Goal: Task Accomplishment & Management: Complete application form

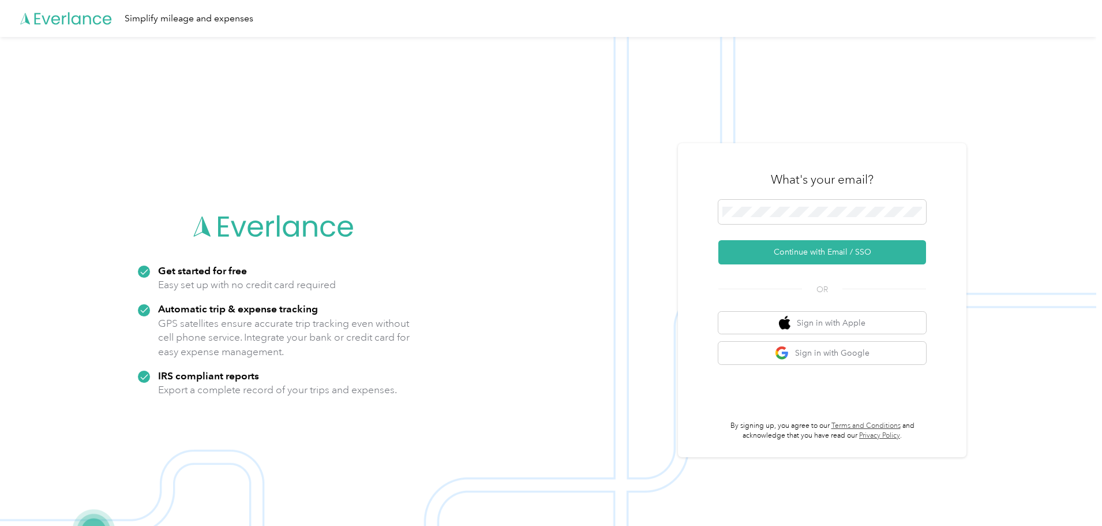
click at [759, 206] on span at bounding box center [822, 212] width 208 height 24
click at [828, 253] on button "Continue with Email / SSO" at bounding box center [822, 252] width 208 height 24
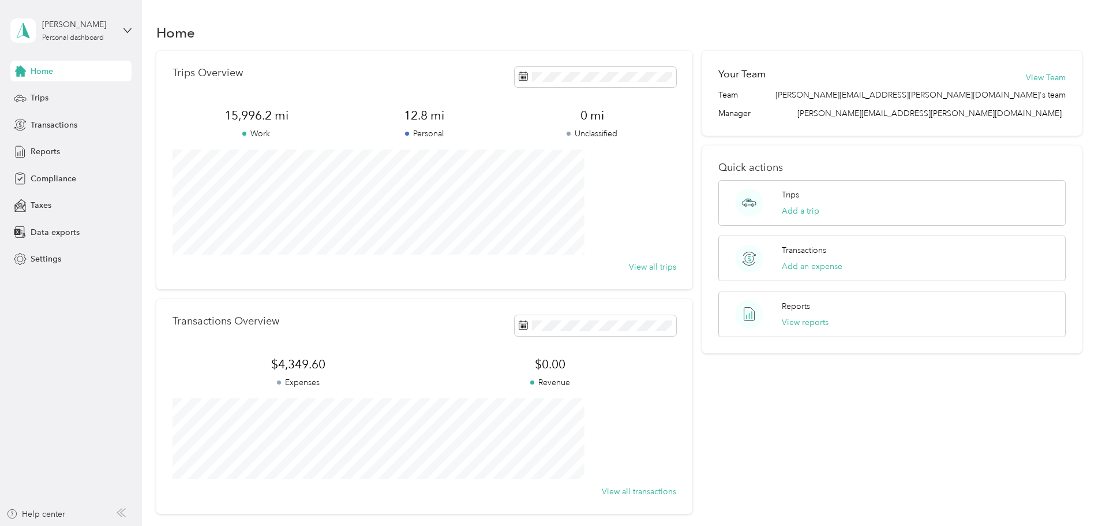
click at [24, 98] on icon at bounding box center [20, 98] width 13 height 13
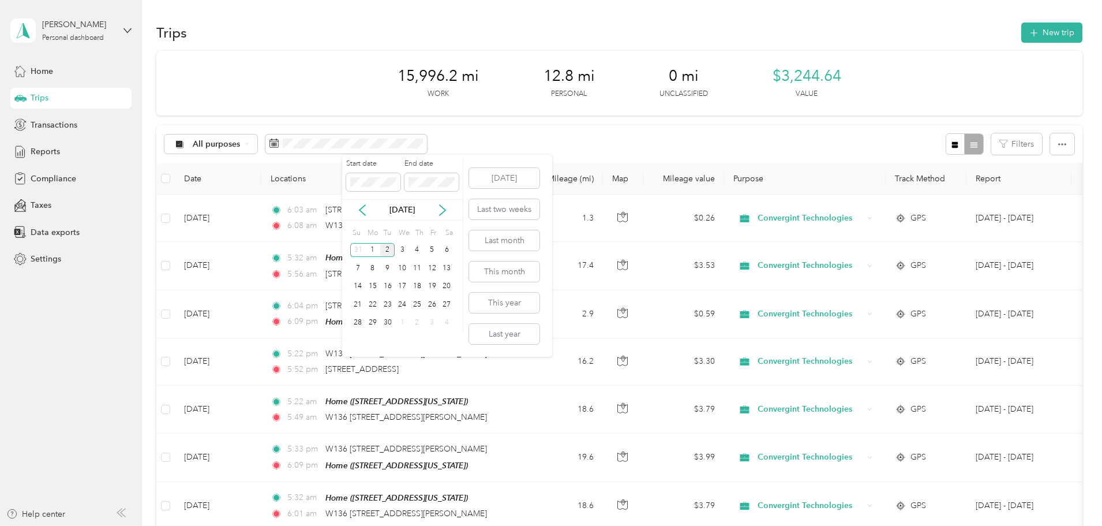
click at [362, 211] on icon at bounding box center [363, 210] width 12 height 12
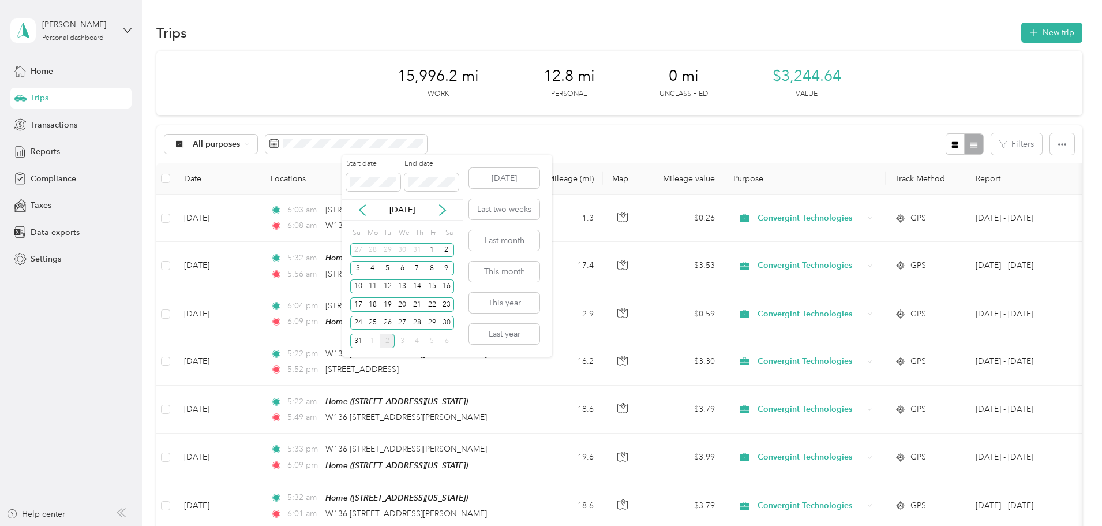
click at [430, 249] on div "1" at bounding box center [432, 250] width 15 height 14
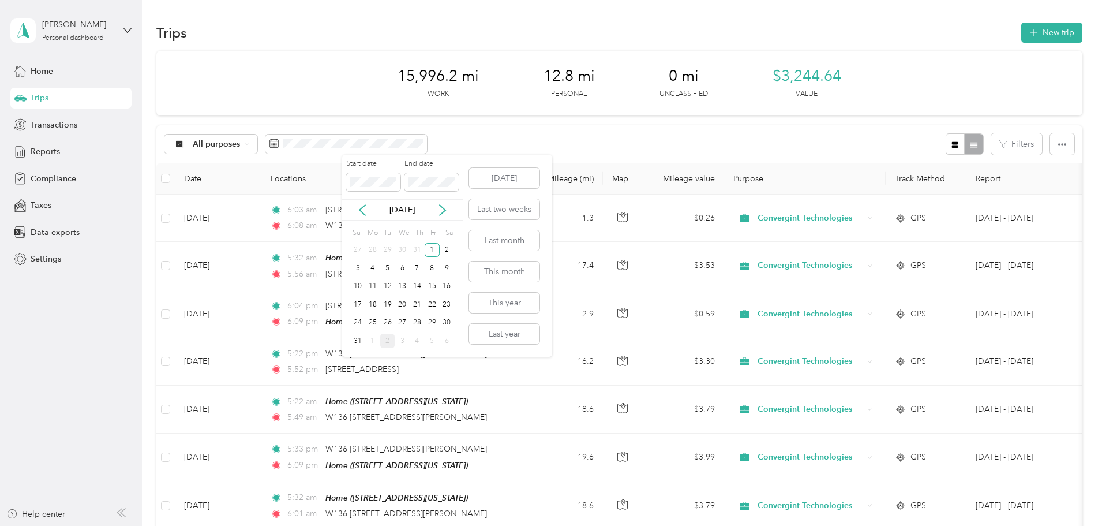
click at [357, 345] on div "31" at bounding box center [357, 341] width 15 height 14
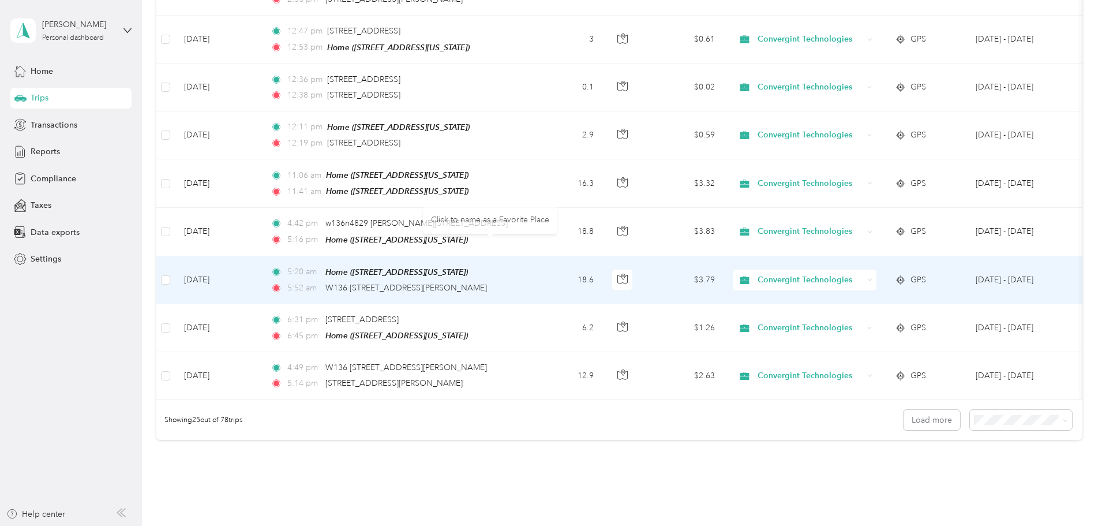
scroll to position [1064, 0]
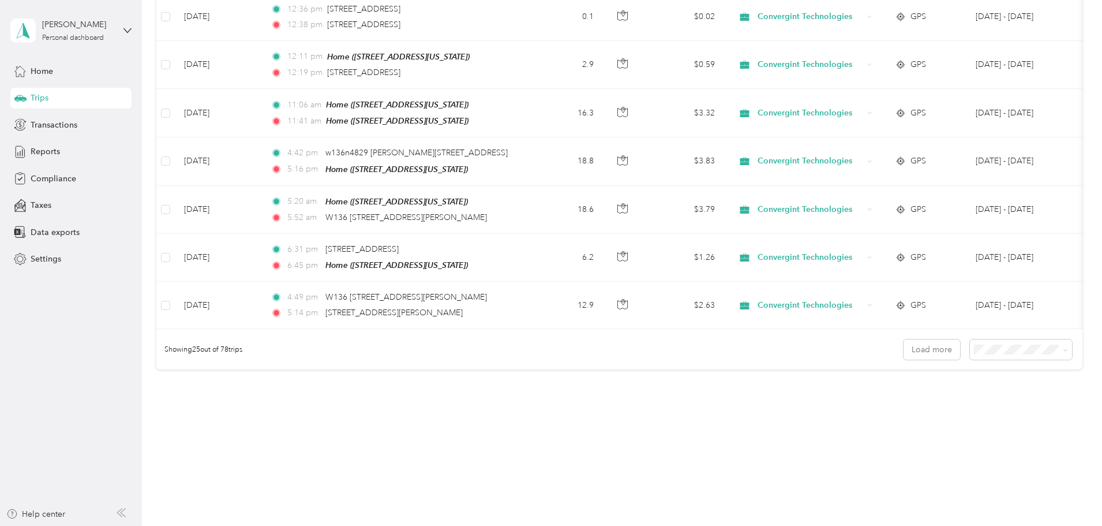
click at [1063, 347] on icon at bounding box center [1065, 349] width 5 height 5
click at [935, 409] on li "100 per load" at bounding box center [941, 402] width 102 height 20
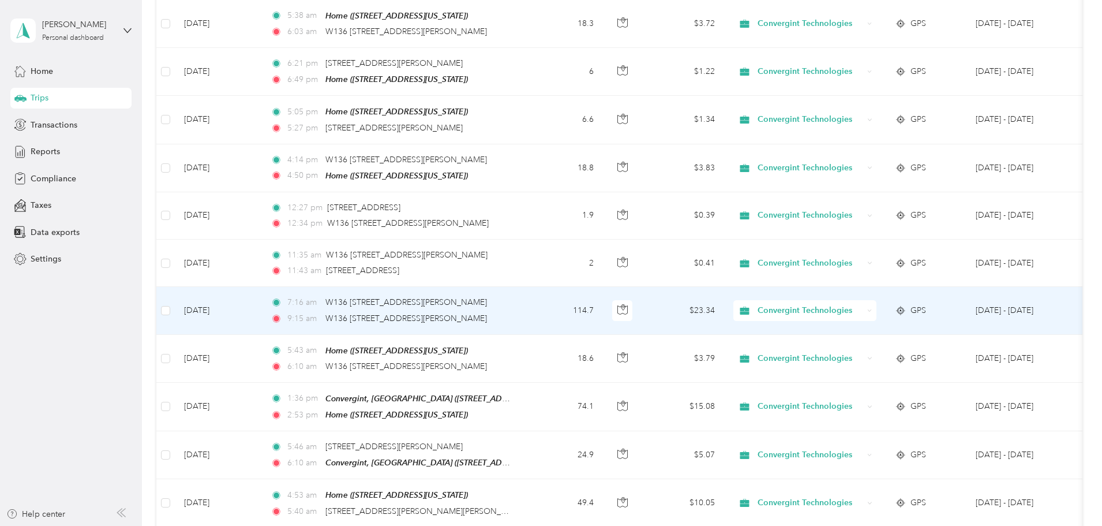
scroll to position [3349, 0]
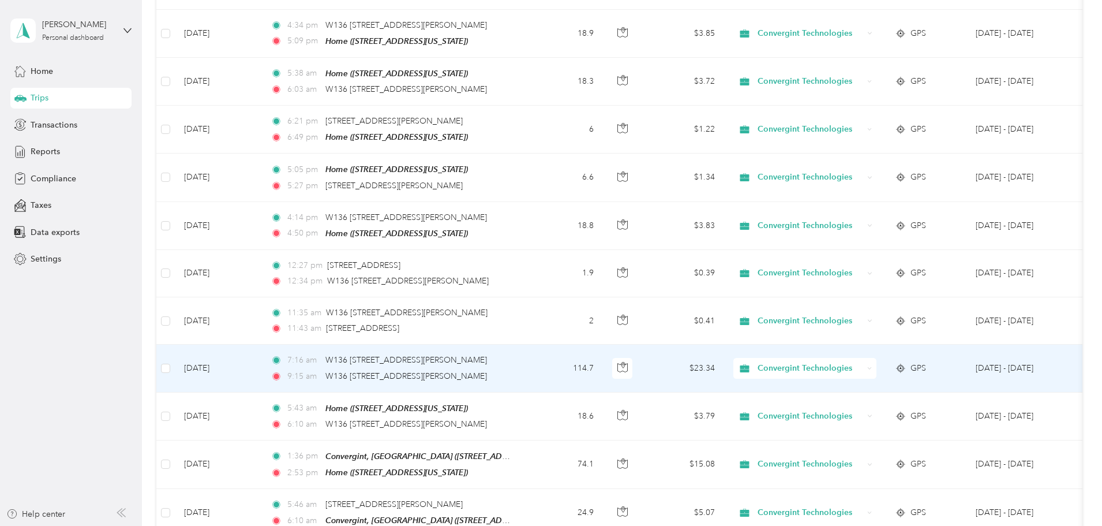
click at [902, 366] on icon at bounding box center [901, 367] width 2 height 3
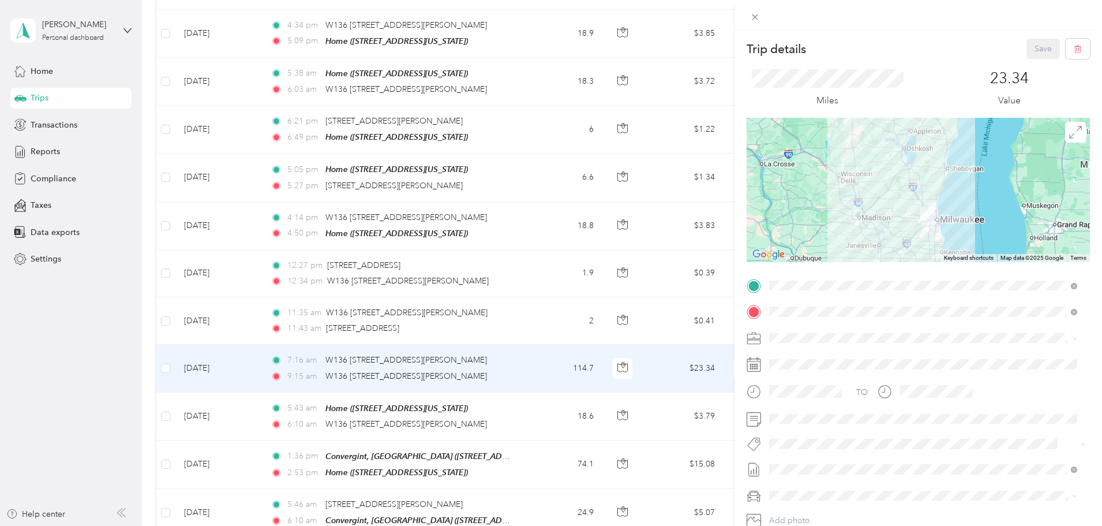
drag, startPoint x: 755, startPoint y: 17, endPoint x: 754, endPoint y: 50, distance: 32.9
click at [754, 17] on icon at bounding box center [755, 17] width 10 height 10
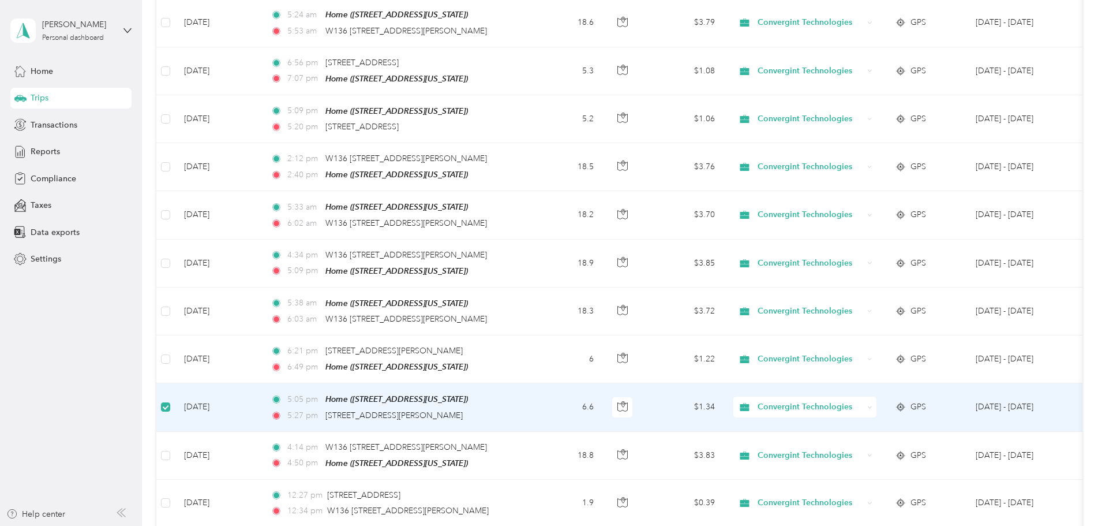
scroll to position [3117, 0]
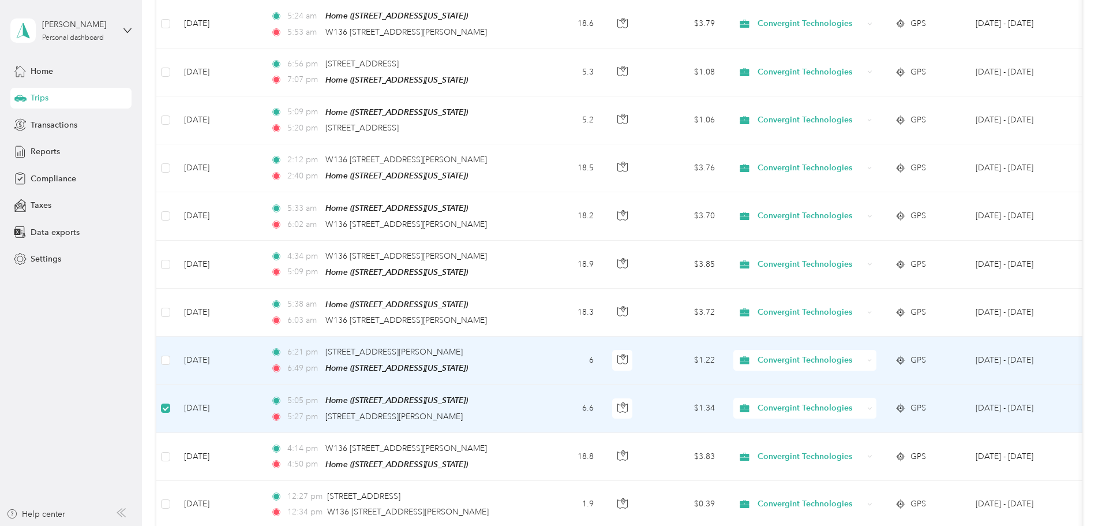
click at [175, 336] on td at bounding box center [165, 360] width 18 height 48
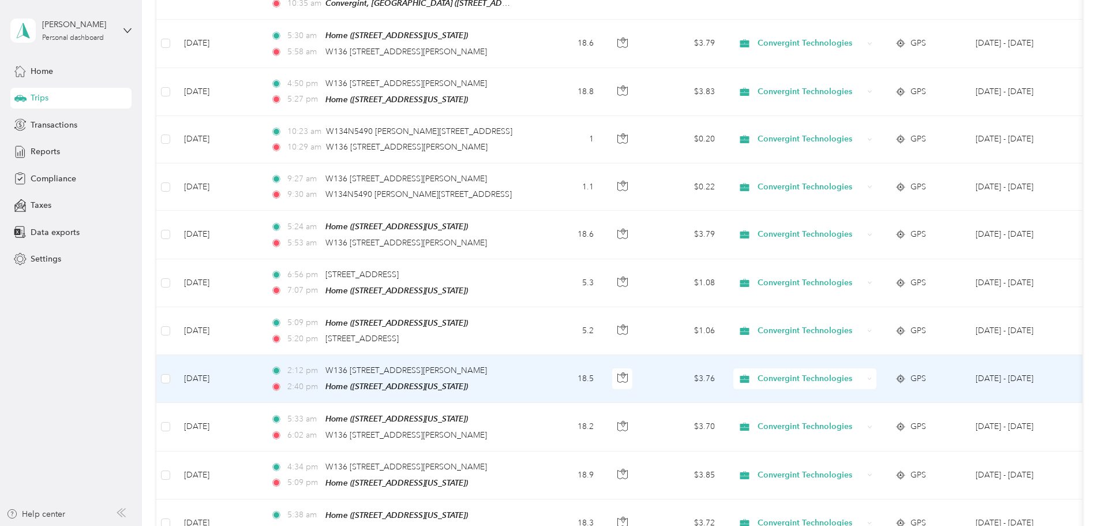
scroll to position [2886, 0]
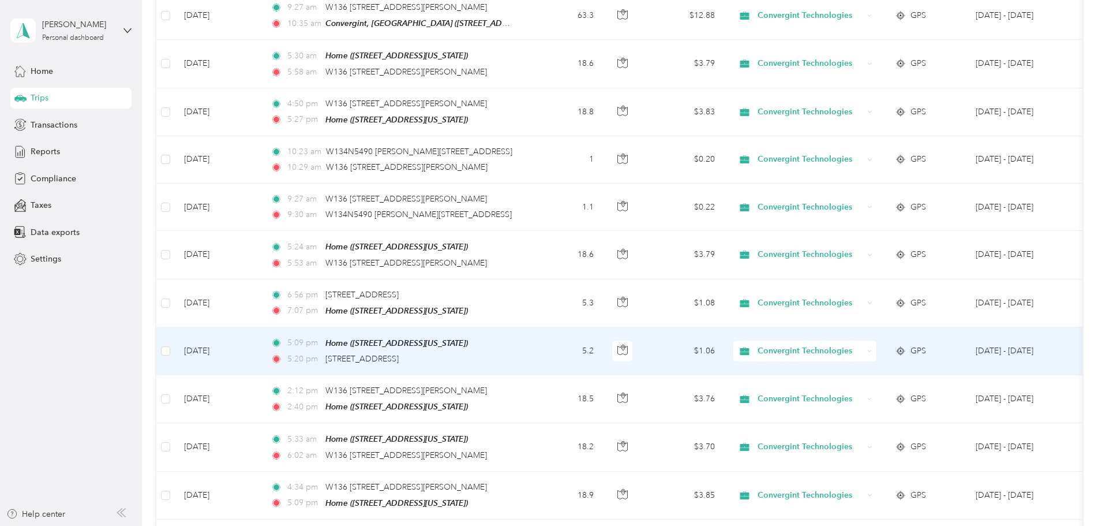
click at [175, 327] on td at bounding box center [165, 351] width 18 height 48
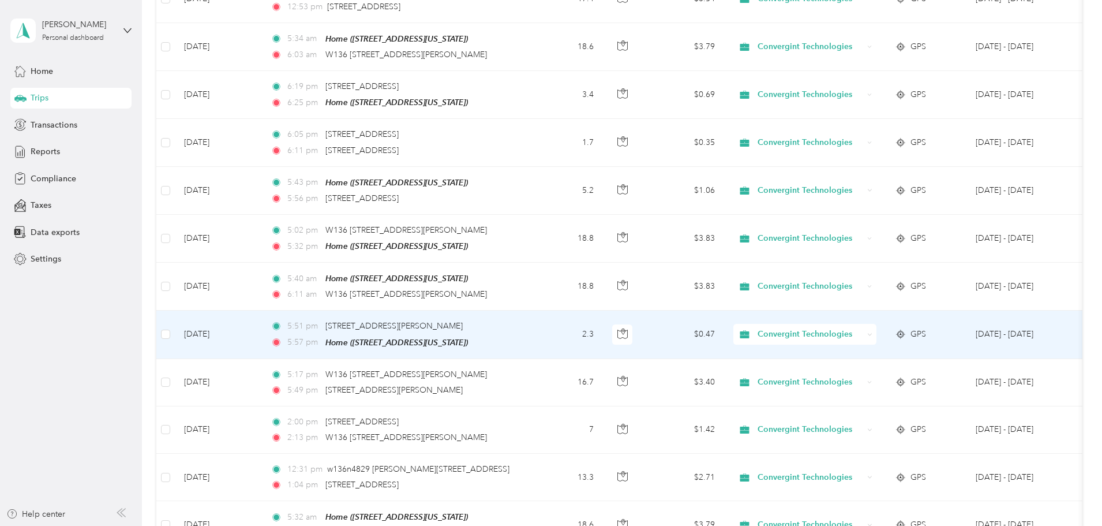
scroll to position [1790, 0]
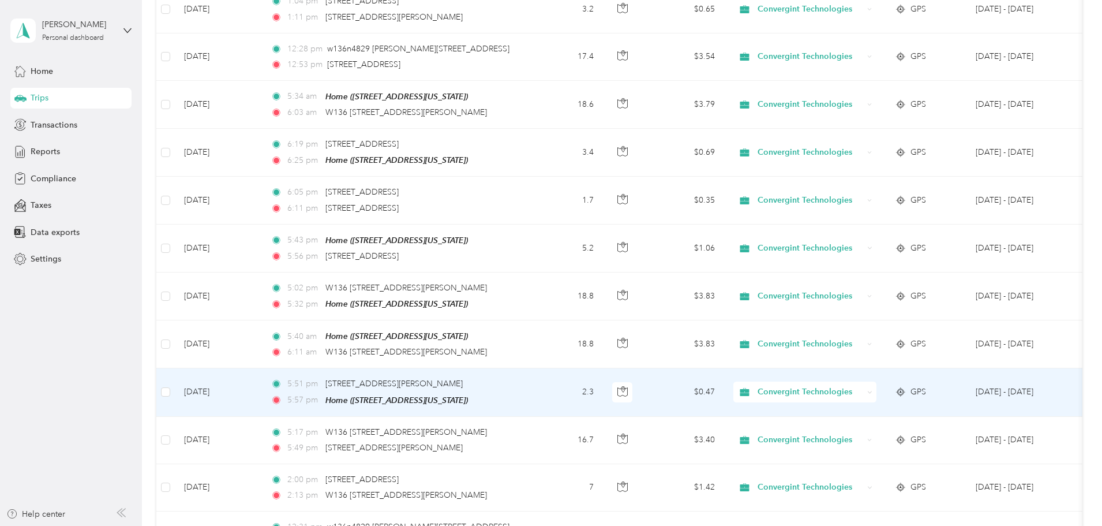
click at [907, 387] on icon at bounding box center [901, 391] width 12 height 9
click at [903, 390] on circle at bounding box center [901, 392] width 5 height 5
click at [907, 387] on icon at bounding box center [901, 391] width 12 height 9
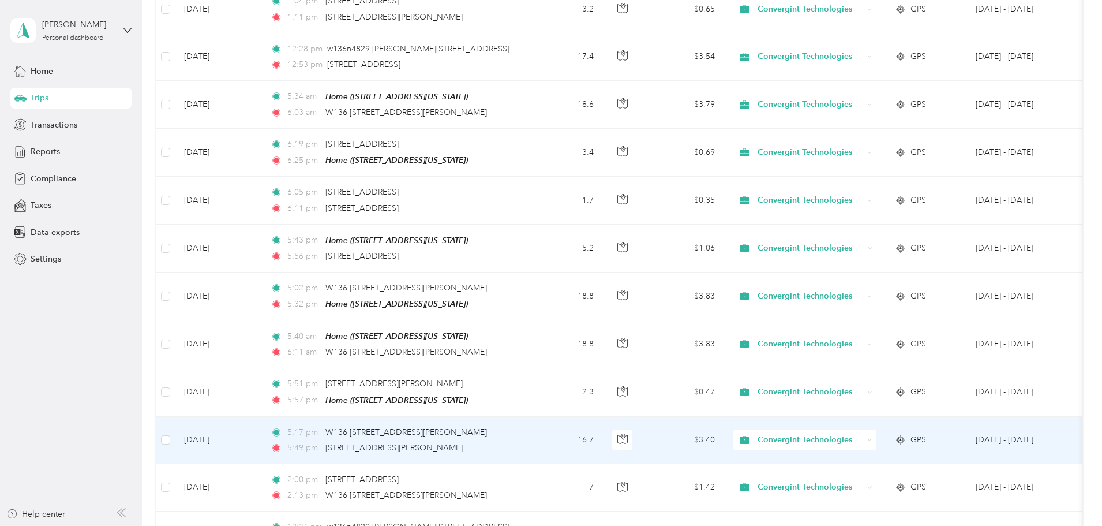
click at [926, 433] on span "GPS" at bounding box center [919, 439] width 16 height 13
click at [907, 435] on icon at bounding box center [901, 439] width 12 height 9
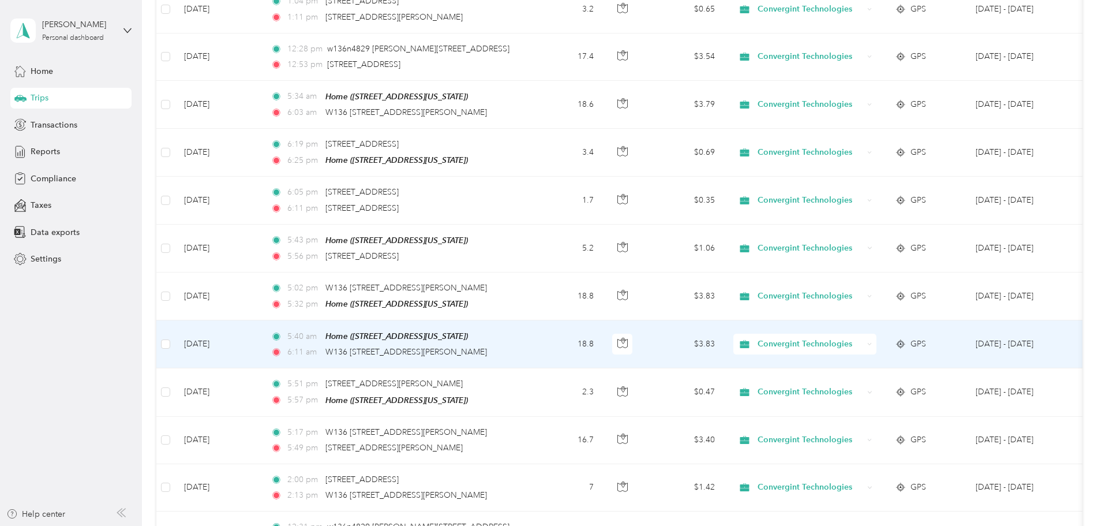
click at [907, 339] on icon at bounding box center [901, 343] width 12 height 9
drag, startPoint x: 989, startPoint y: 324, endPoint x: 998, endPoint y: 324, distance: 9.3
click at [926, 338] on span "GPS" at bounding box center [919, 344] width 16 height 13
drag, startPoint x: 998, startPoint y: 324, endPoint x: 993, endPoint y: 325, distance: 5.9
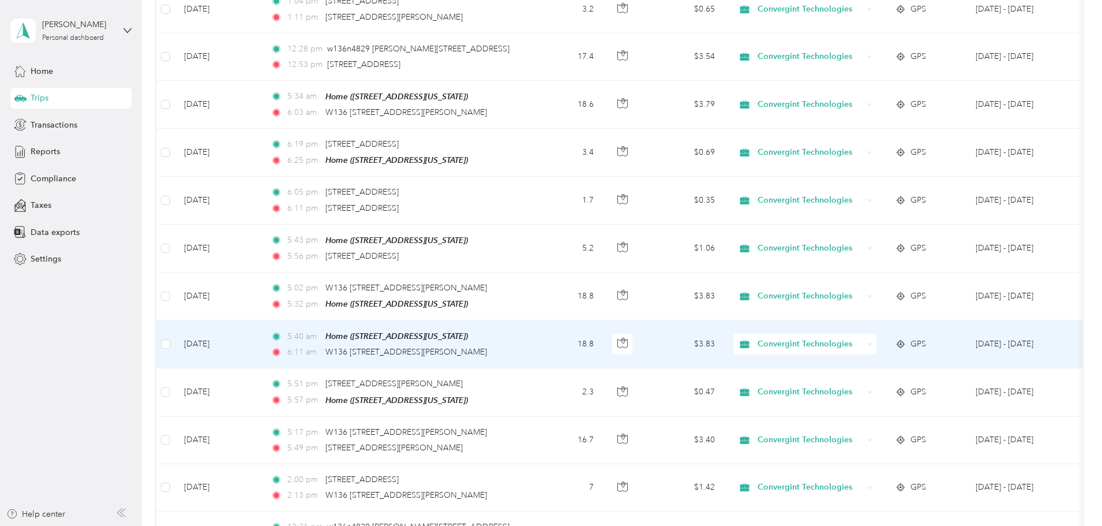
click at [926, 338] on span "GPS" at bounding box center [919, 344] width 16 height 13
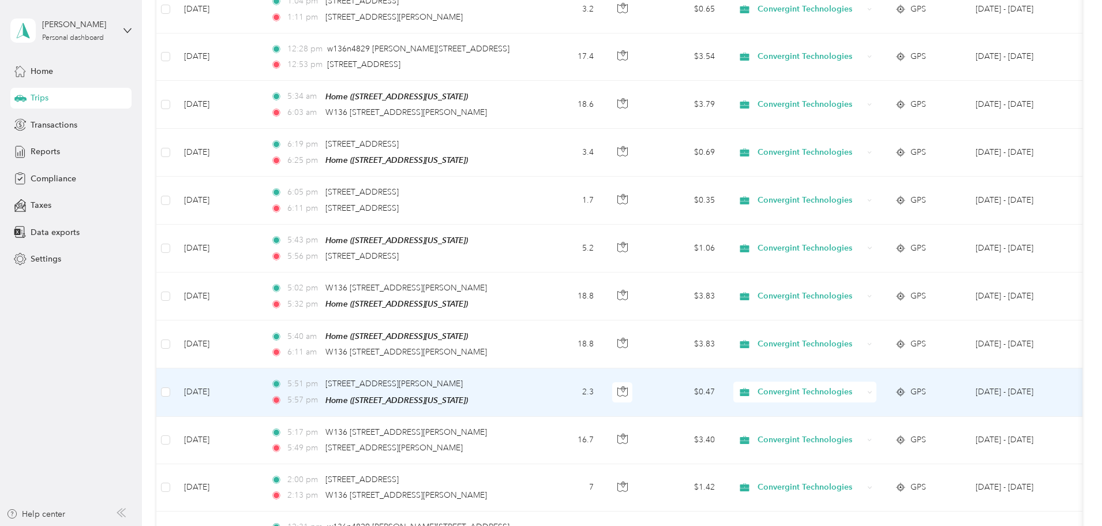
click at [628, 386] on icon "button" at bounding box center [622, 391] width 10 height 10
click at [603, 382] on td "2.3" at bounding box center [565, 392] width 76 height 48
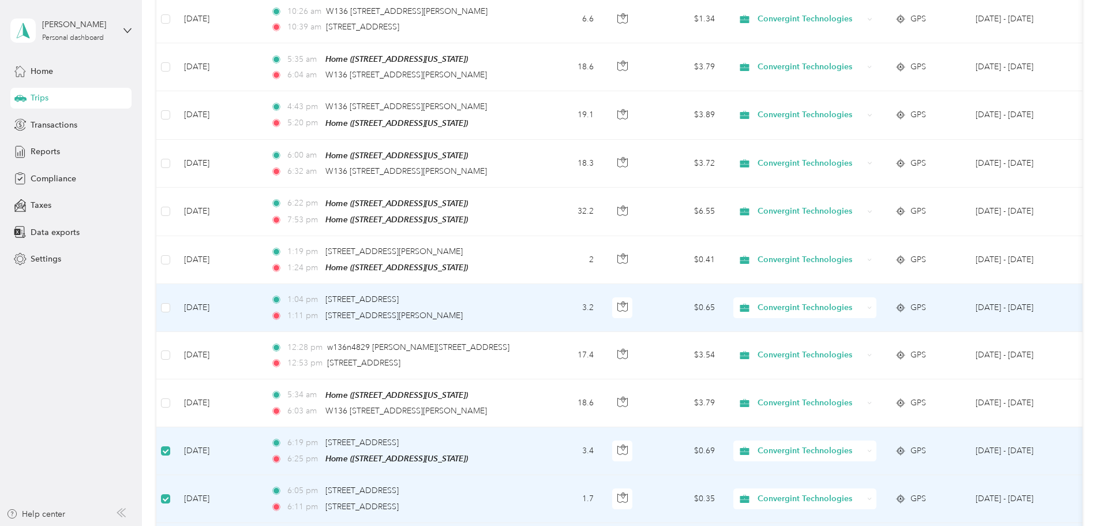
scroll to position [1443, 0]
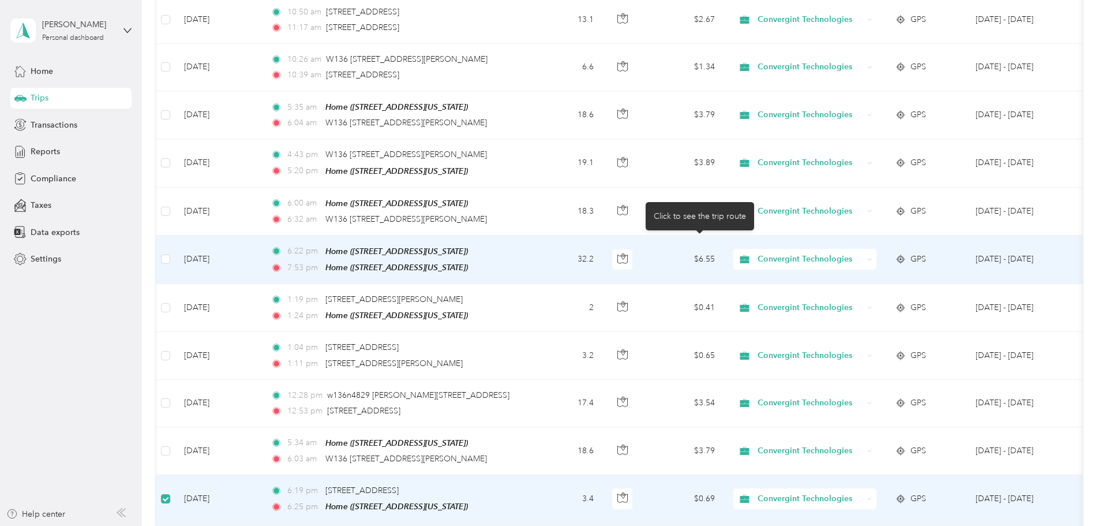
click at [628, 253] on icon "button" at bounding box center [622, 258] width 10 height 10
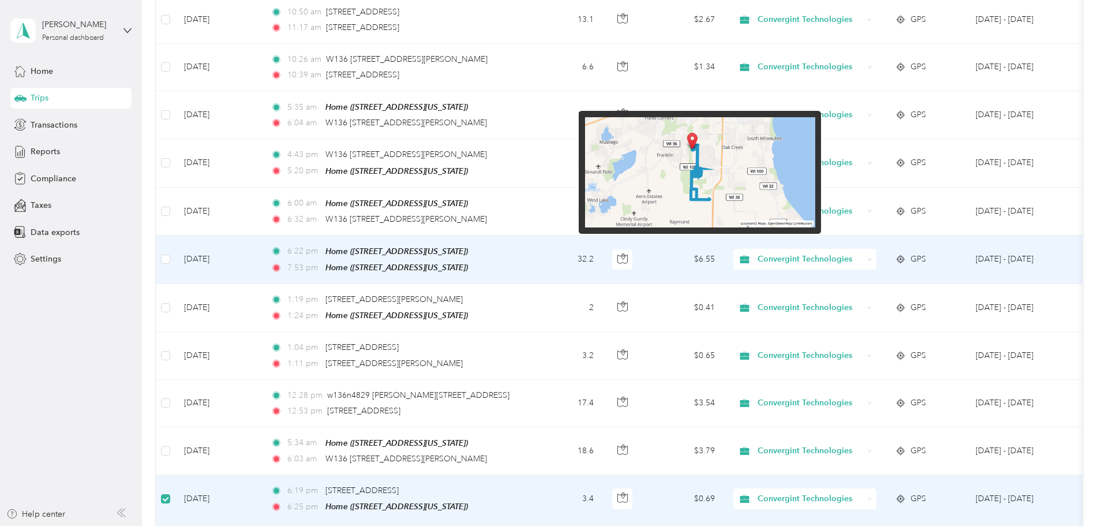
click at [705, 199] on img at bounding box center [700, 172] width 230 height 111
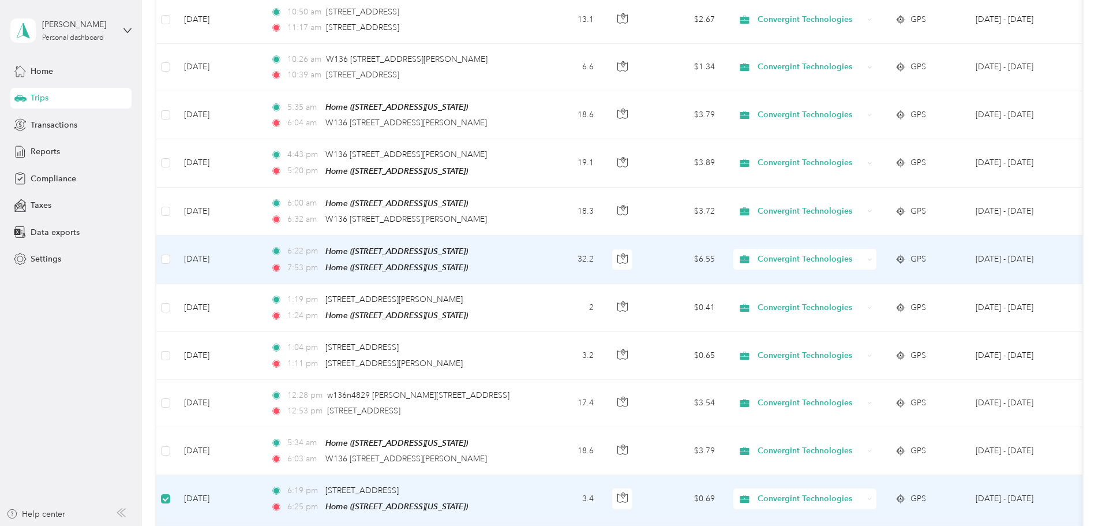
click at [603, 253] on td "32.2" at bounding box center [565, 259] width 76 height 48
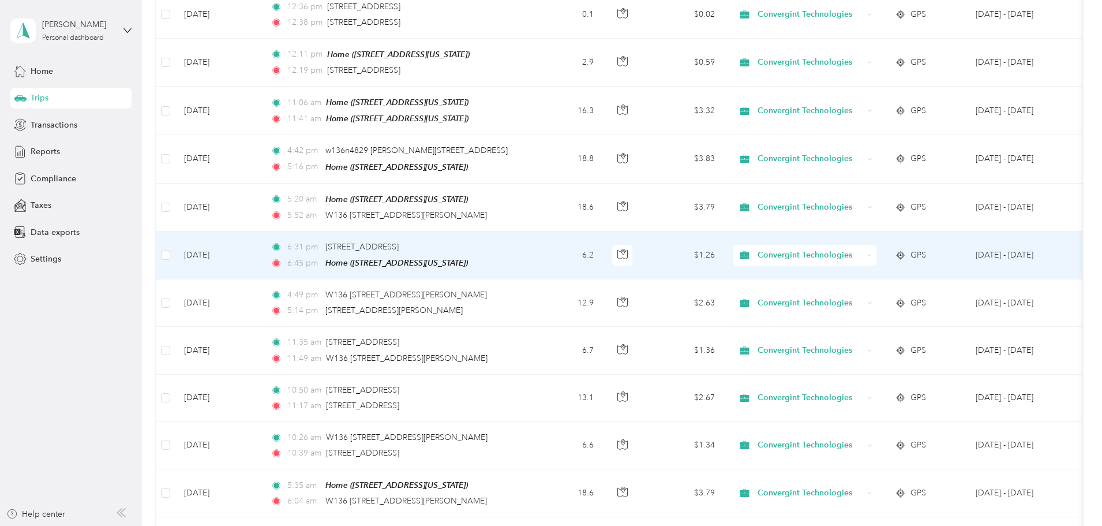
scroll to position [1039, 0]
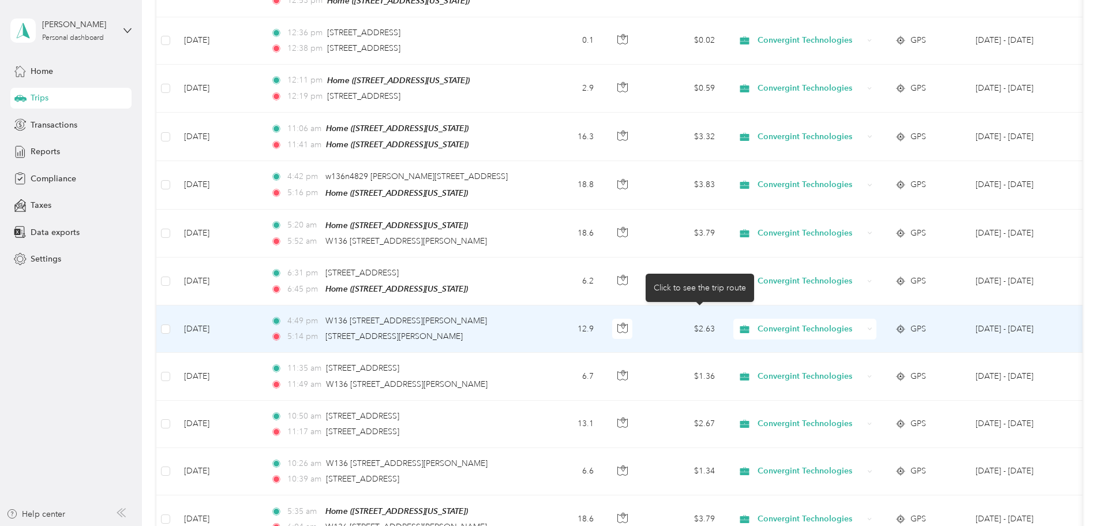
click at [628, 323] on icon "button" at bounding box center [622, 328] width 10 height 10
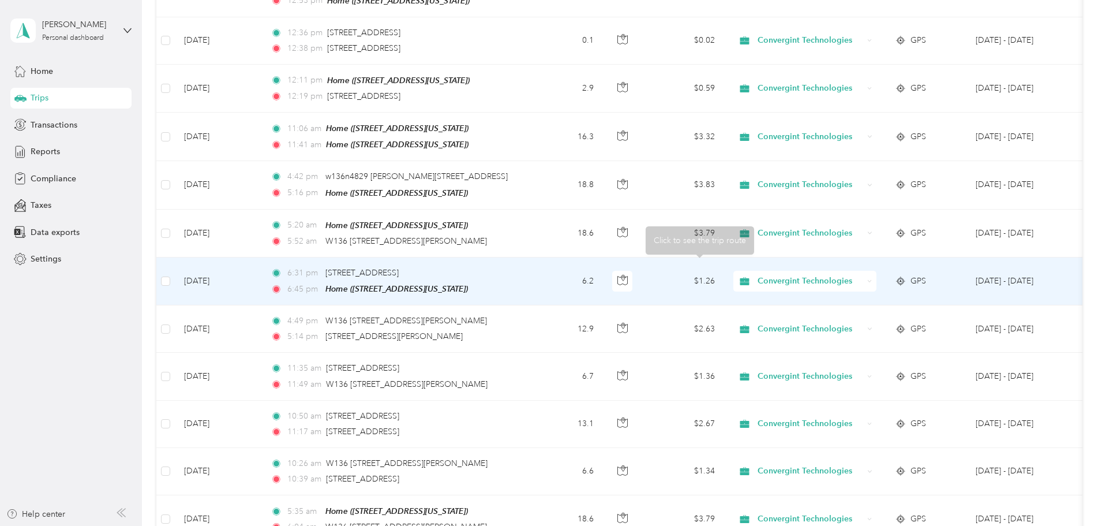
click at [633, 274] on button "button" at bounding box center [622, 281] width 21 height 21
click at [628, 275] on icon "button" at bounding box center [622, 280] width 10 height 10
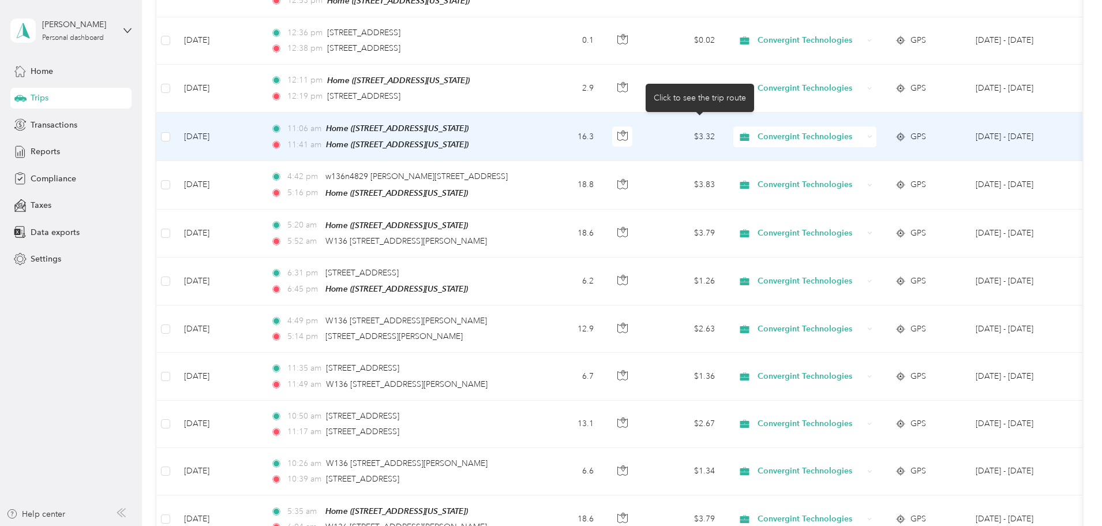
click at [628, 130] on icon "button" at bounding box center [622, 135] width 10 height 10
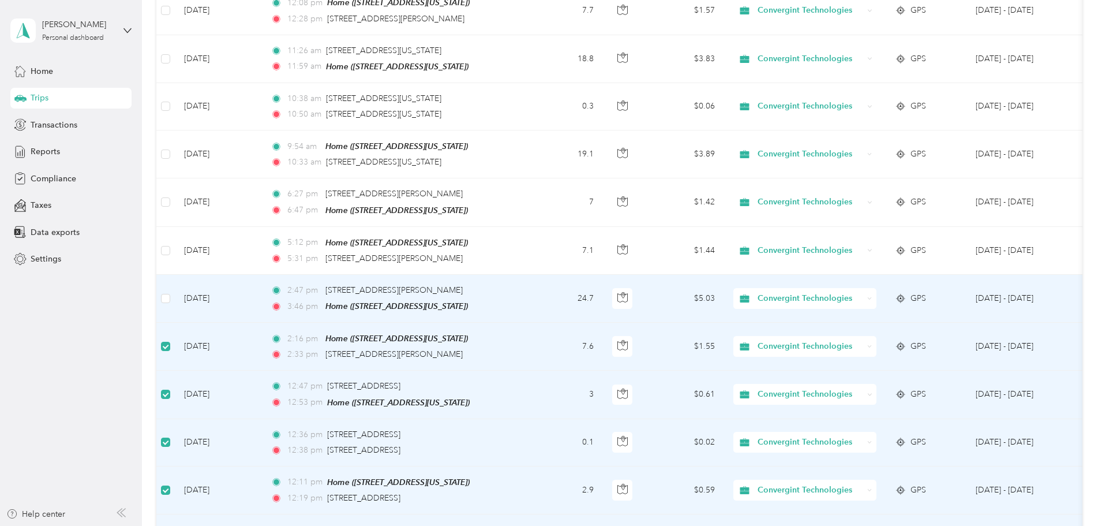
scroll to position [635, 0]
click at [175, 290] on td at bounding box center [165, 301] width 18 height 48
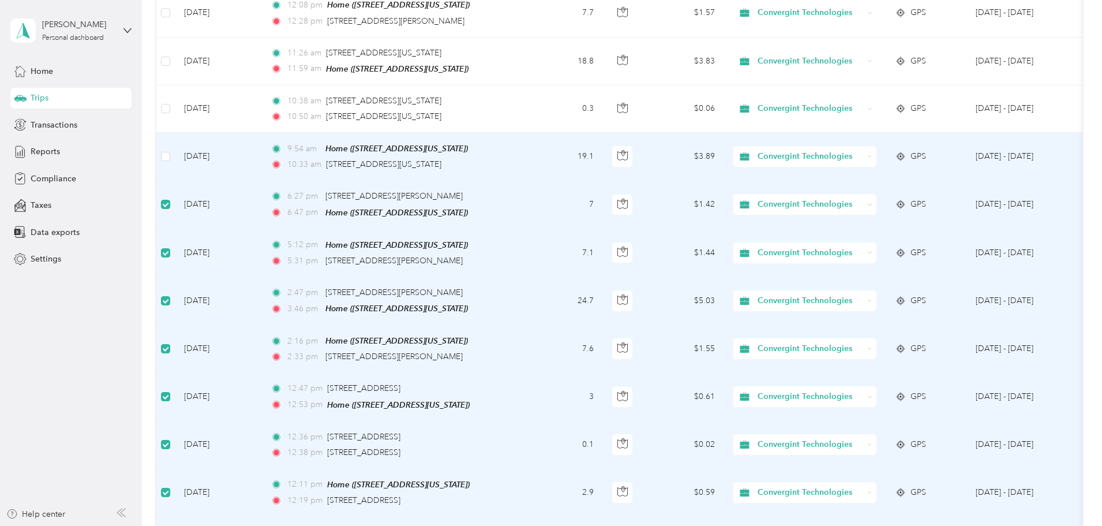
click at [175, 148] on td at bounding box center [165, 157] width 18 height 48
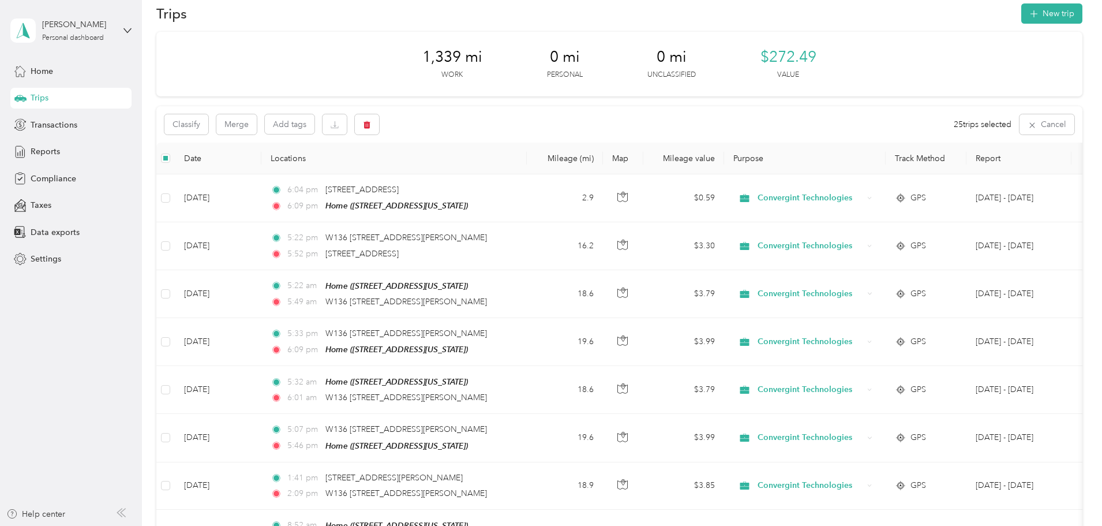
scroll to position [1, 0]
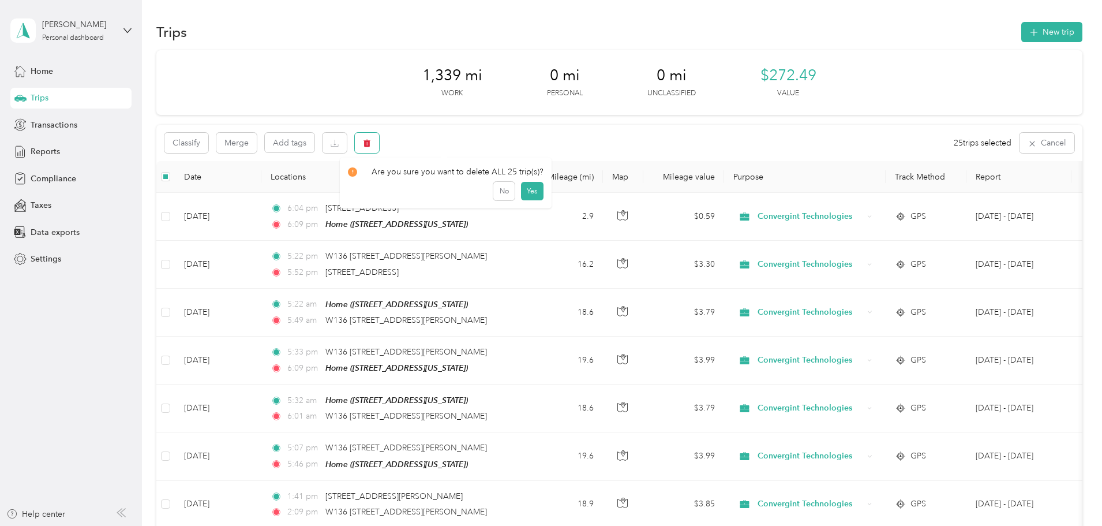
click at [370, 143] on icon "button" at bounding box center [367, 144] width 7 height 8
click at [534, 187] on button "Yes" at bounding box center [532, 191] width 23 height 18
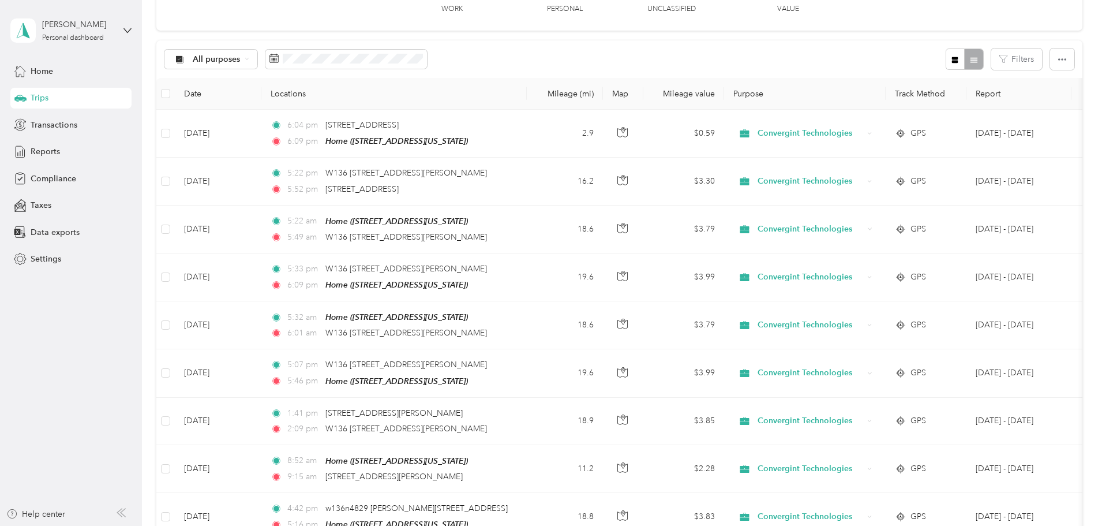
scroll to position [0, 0]
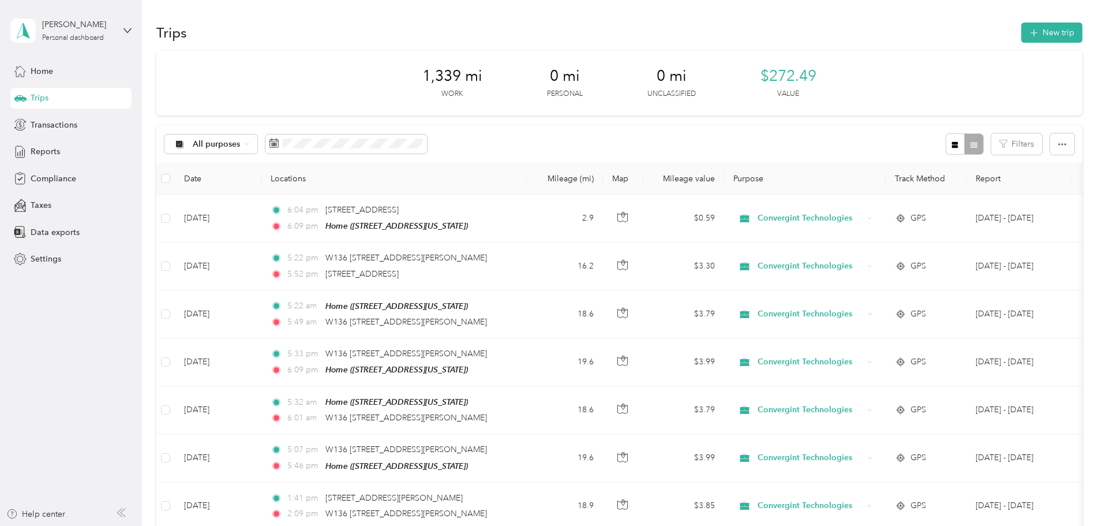
click at [33, 61] on div "Home" at bounding box center [70, 71] width 121 height 21
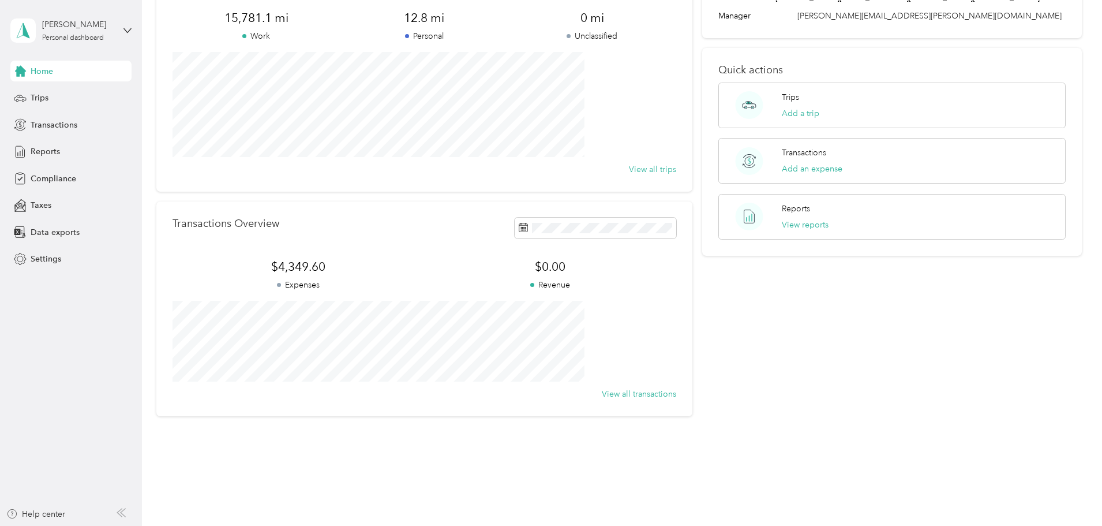
scroll to position [107, 0]
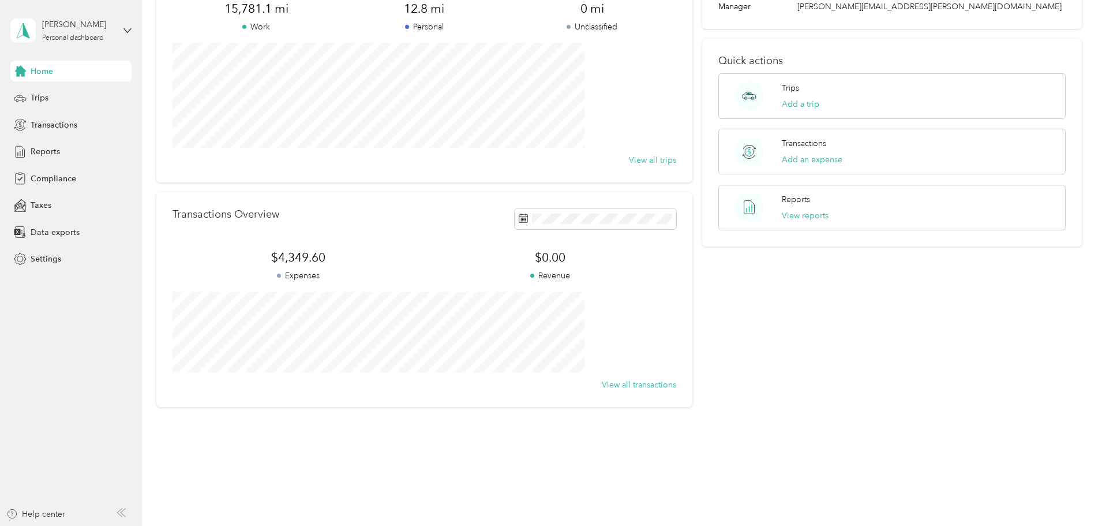
click at [34, 98] on span "Trips" at bounding box center [40, 98] width 18 height 12
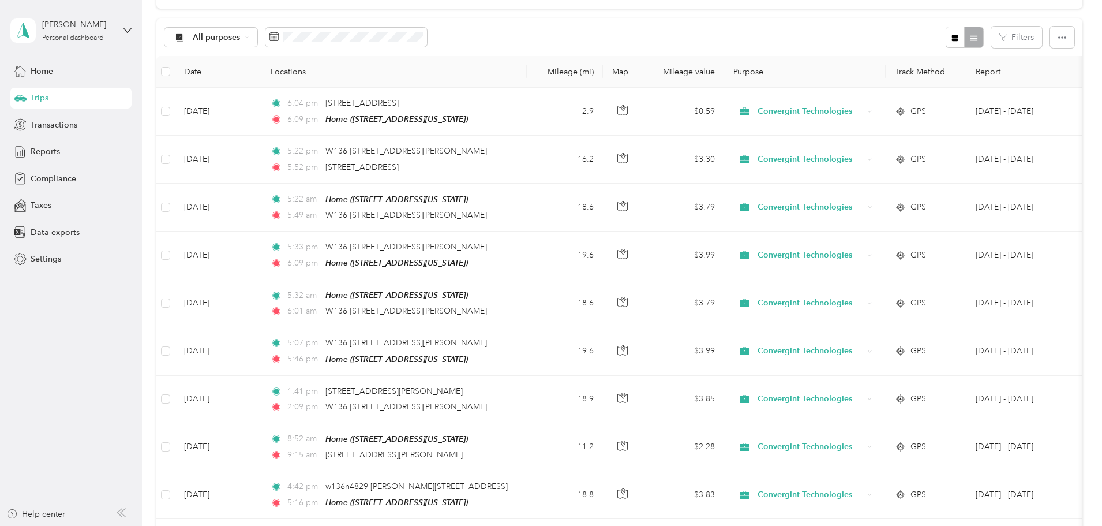
click at [35, 123] on span "Transactions" at bounding box center [54, 125] width 47 height 12
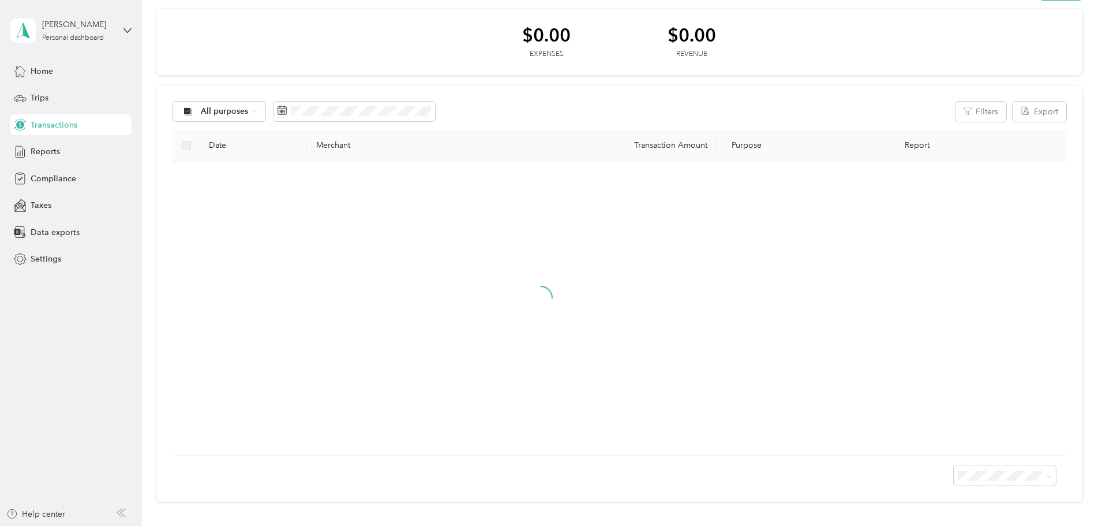
scroll to position [107, 0]
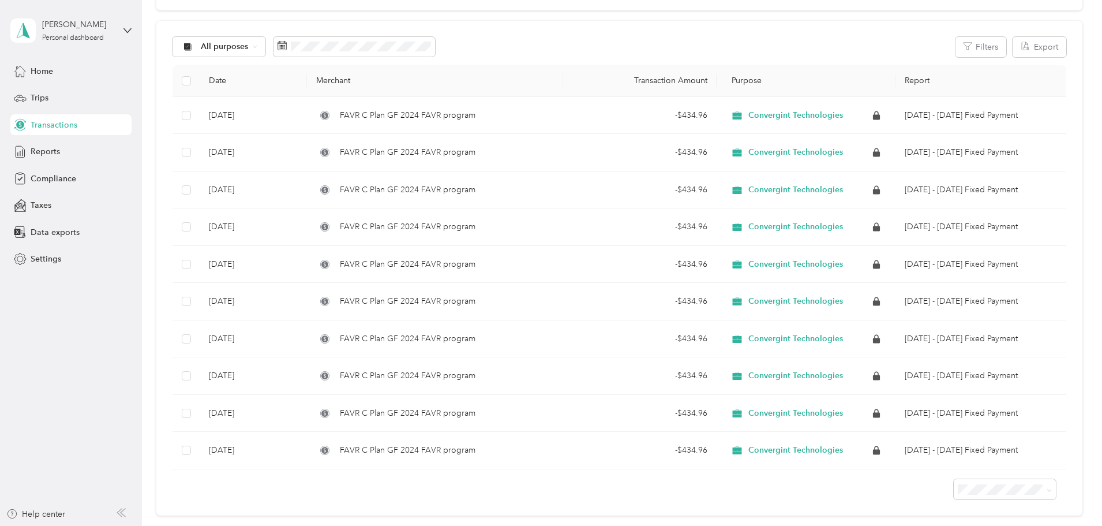
click at [31, 154] on span "Reports" at bounding box center [45, 151] width 29 height 12
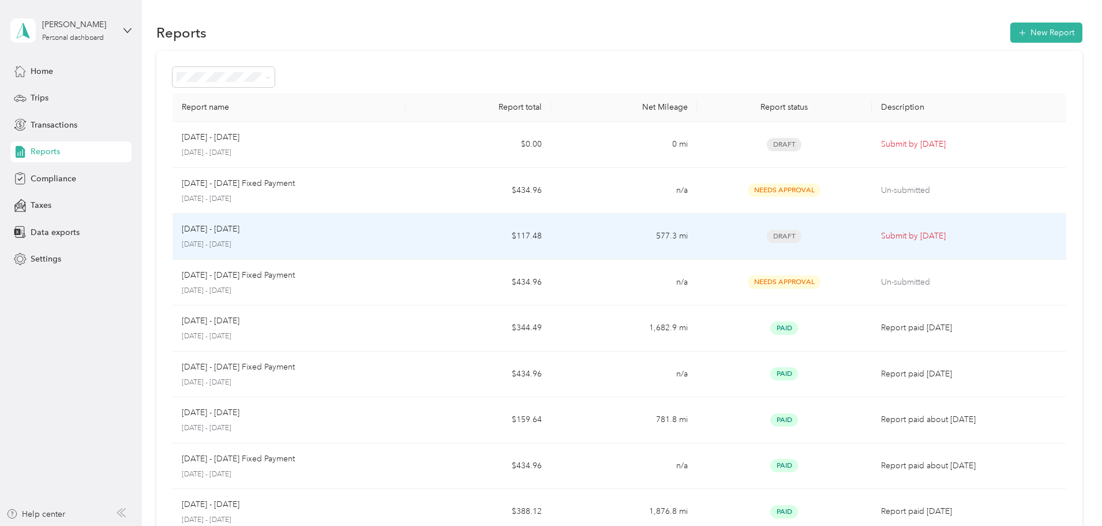
click at [767, 238] on span "Draft" at bounding box center [784, 236] width 35 height 13
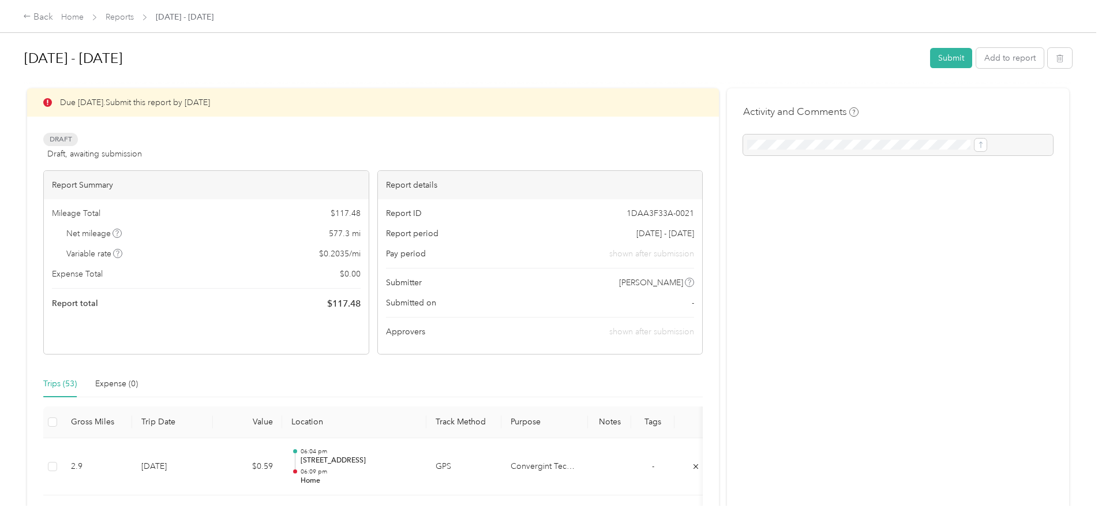
click at [930, 54] on button "Submit" at bounding box center [951, 58] width 42 height 20
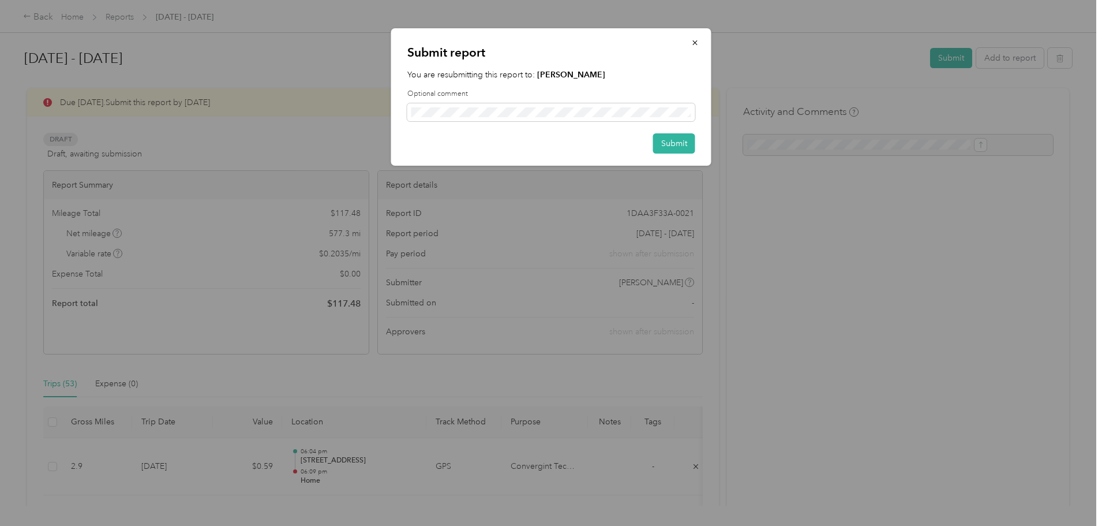
click at [669, 144] on button "Submit" at bounding box center [674, 143] width 42 height 20
